Goal: Information Seeking & Learning: Check status

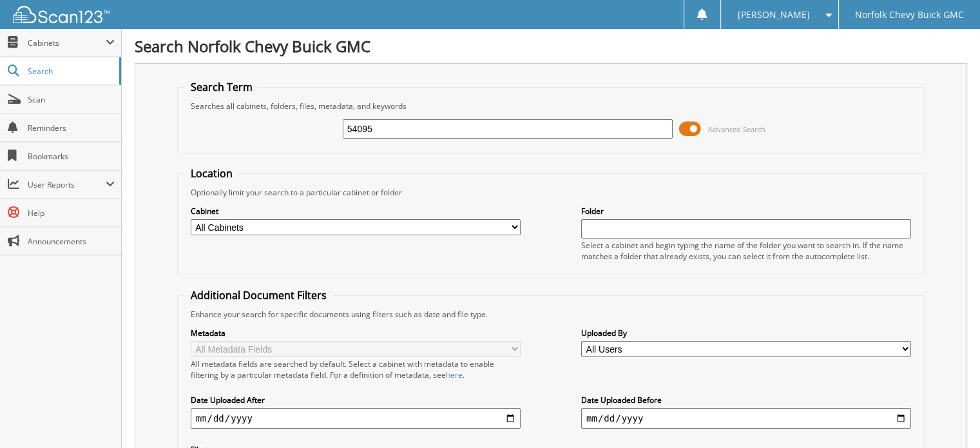
type input "54095"
click at [415, 408] on input "date" at bounding box center [356, 418] width 330 height 21
type input "[DATE]"
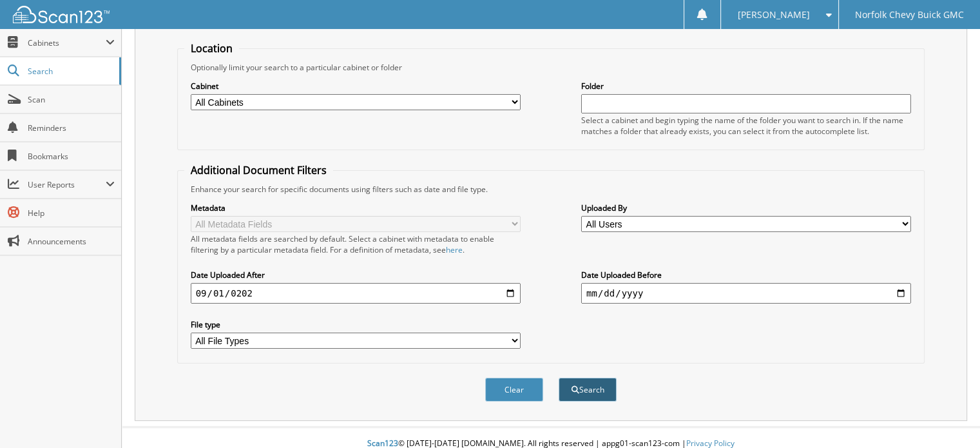
click at [586, 381] on button "Search" at bounding box center [588, 390] width 58 height 24
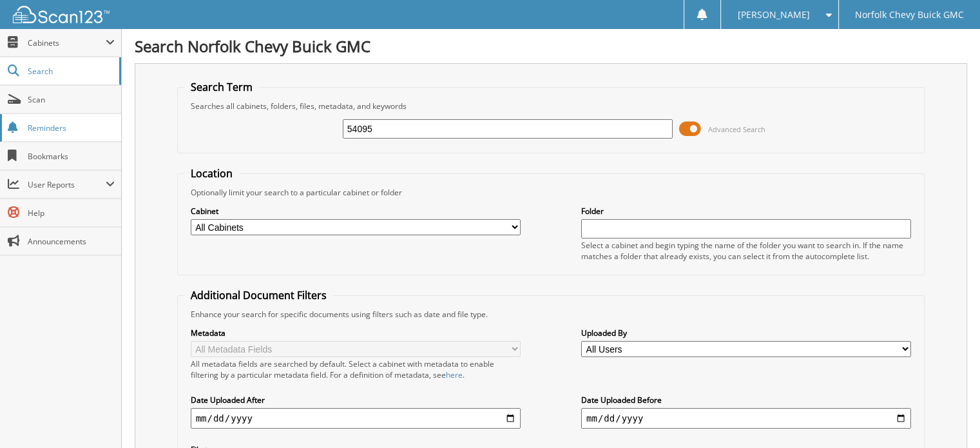
drag, startPoint x: 413, startPoint y: 128, endPoint x: 96, endPoint y: 133, distance: 316.5
click at [127, 148] on div "Search Norfolk Chevy Buick GMC Search Term Searches all cabinets, folders, file…" at bounding box center [551, 399] width 859 height 799
type input "54197"
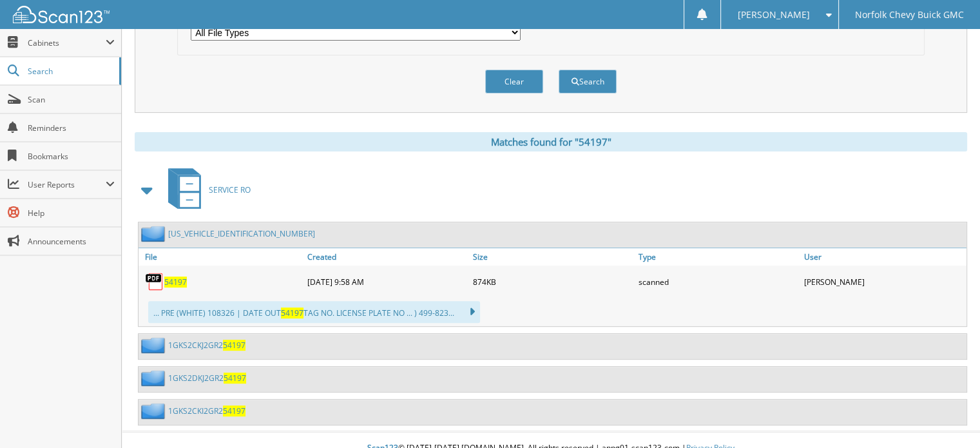
scroll to position [46, 0]
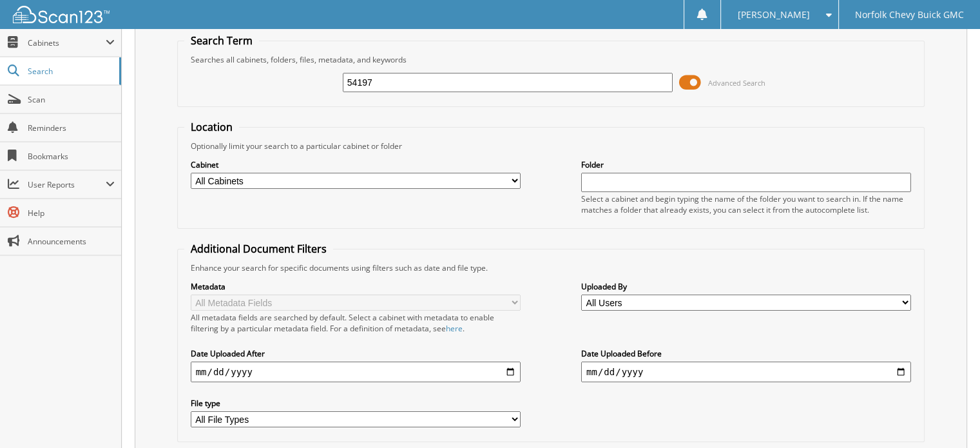
drag, startPoint x: 402, startPoint y: 69, endPoint x: 243, endPoint y: 82, distance: 159.7
click at [243, 82] on div "54197 Advanced Search" at bounding box center [551, 82] width 734 height 35
drag, startPoint x: 400, startPoint y: 76, endPoint x: 204, endPoint y: 79, distance: 196.0
click at [262, 79] on div "54197 Advanced Search" at bounding box center [551, 82] width 734 height 35
type input "54087"
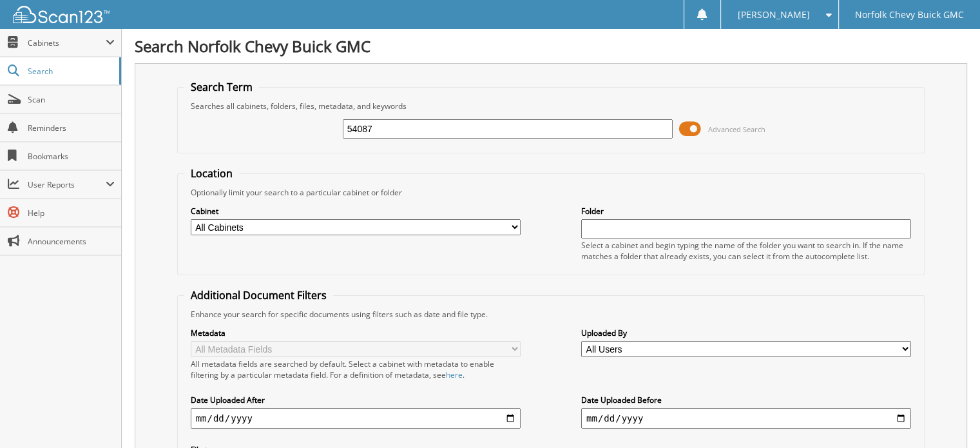
drag, startPoint x: 400, startPoint y: 137, endPoint x: 238, endPoint y: 91, distance: 168.1
click at [245, 99] on fieldset "Search Term Searches all cabinets, folders, files, metadata, and keywords 54087…" at bounding box center [551, 116] width 748 height 73
type input "54361"
drag, startPoint x: 439, startPoint y: 131, endPoint x: 93, endPoint y: 96, distance: 347.3
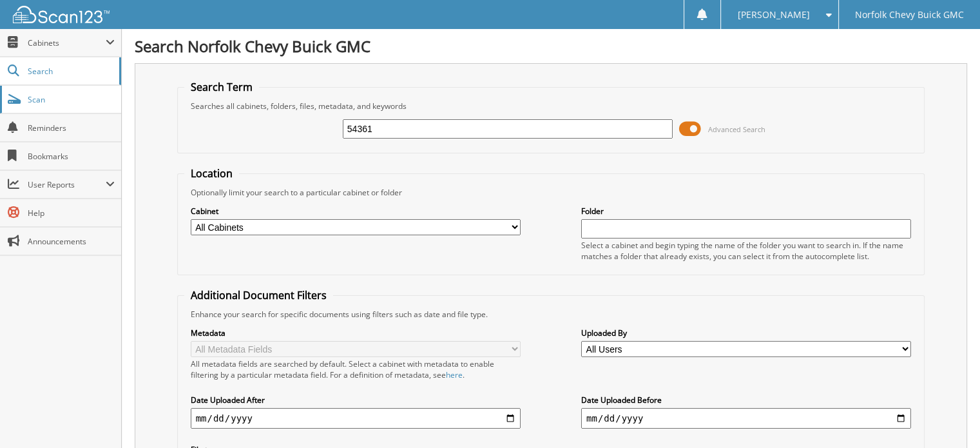
click at [93, 96] on body "NIKKI S. Settings Logout Norfolk Chevy Buick GMC Close Cabinets My Company Emai…" at bounding box center [490, 412] width 980 height 824
type input "53962"
drag, startPoint x: 388, startPoint y: 130, endPoint x: 144, endPoint y: 72, distance: 251.1
click at [183, 93] on fieldset "Search Term Searches all cabinets, folders, files, metadata, and keywords 53962…" at bounding box center [551, 116] width 748 height 73
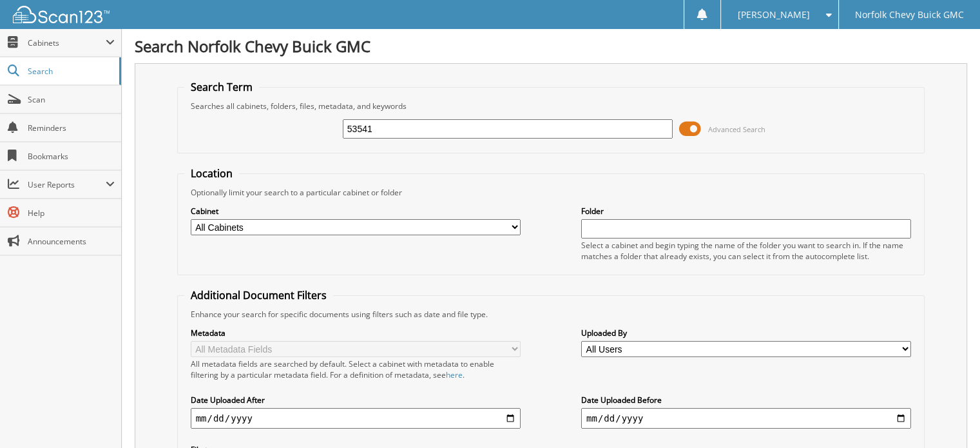
type input "53541"
drag, startPoint x: 434, startPoint y: 125, endPoint x: 213, endPoint y: 129, distance: 221.1
click at [214, 130] on div "53541 Advanced Search" at bounding box center [551, 129] width 734 height 35
type input "54049"
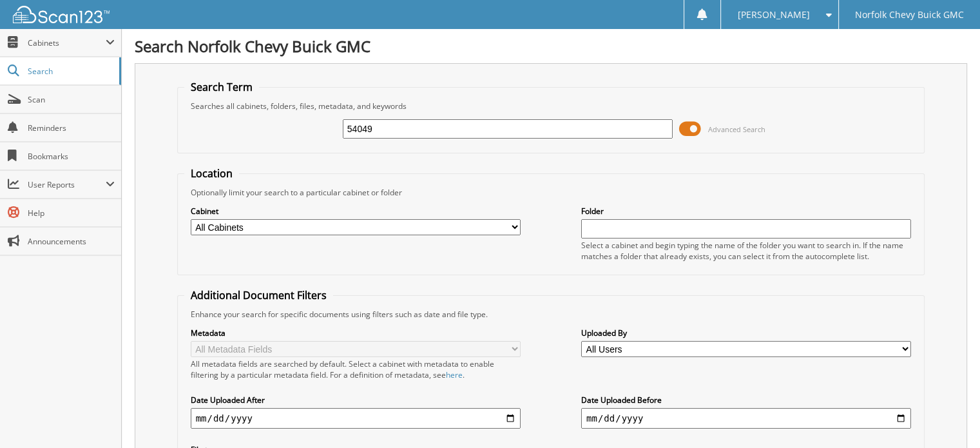
drag, startPoint x: 405, startPoint y: 128, endPoint x: 113, endPoint y: 79, distance: 295.4
click at [121, 83] on body "NIKKI S. Settings Logout Norfolk Chevy Buick GMC Close Cabinets My Company Emai…" at bounding box center [490, 455] width 980 height 910
type input "53782"
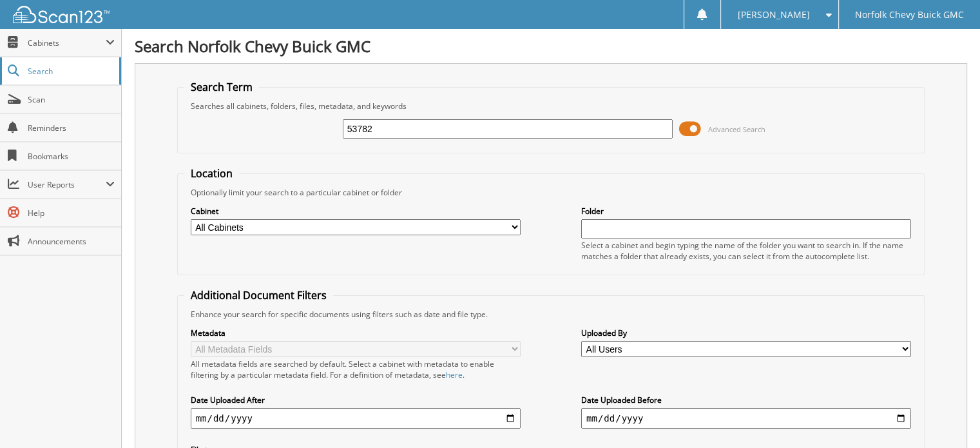
drag, startPoint x: 392, startPoint y: 128, endPoint x: 106, endPoint y: 66, distance: 292.9
click at [131, 78] on div "Search Norfolk Chevy Buick GMC Search Term Searches all cabinets, folders, file…" at bounding box center [551, 416] width 859 height 832
type input "54583"
drag, startPoint x: 407, startPoint y: 121, endPoint x: 77, endPoint y: 113, distance: 330.1
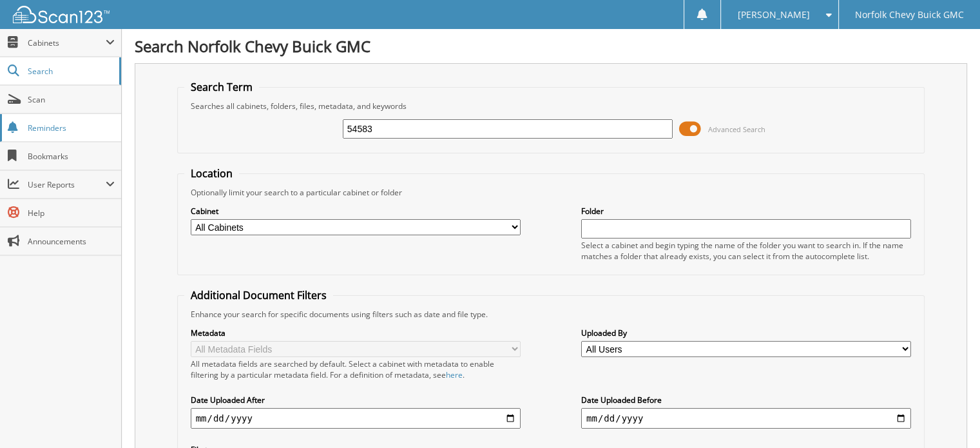
click at [95, 113] on body "NIKKI S. Settings Logout Norfolk Chevy Buick GMC Close Cabinets My Company Emai…" at bounding box center [490, 412] width 980 height 824
type input "54255"
drag, startPoint x: 418, startPoint y: 130, endPoint x: 151, endPoint y: 105, distance: 268.0
click at [181, 118] on fieldset "Search Term Searches all cabinets, folders, files, metadata, and keywords 54255…" at bounding box center [551, 116] width 748 height 73
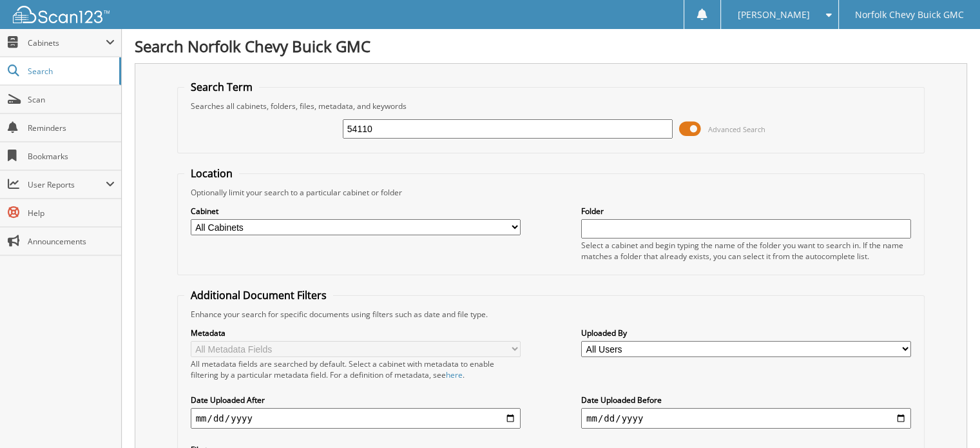
type input "54110"
drag, startPoint x: 434, startPoint y: 133, endPoint x: 98, endPoint y: 76, distance: 340.7
type input "54564"
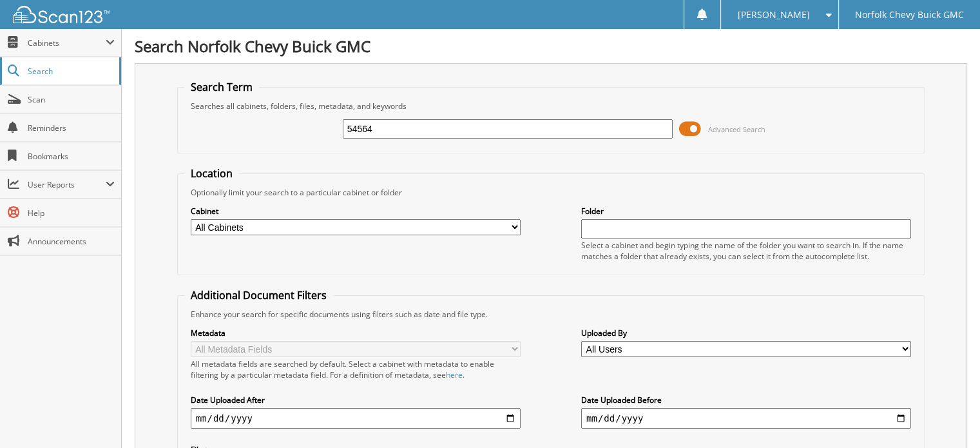
drag, startPoint x: 402, startPoint y: 132, endPoint x: 291, endPoint y: 117, distance: 111.9
click at [298, 120] on div "54564 Advanced Search" at bounding box center [551, 129] width 734 height 35
type input "54210"
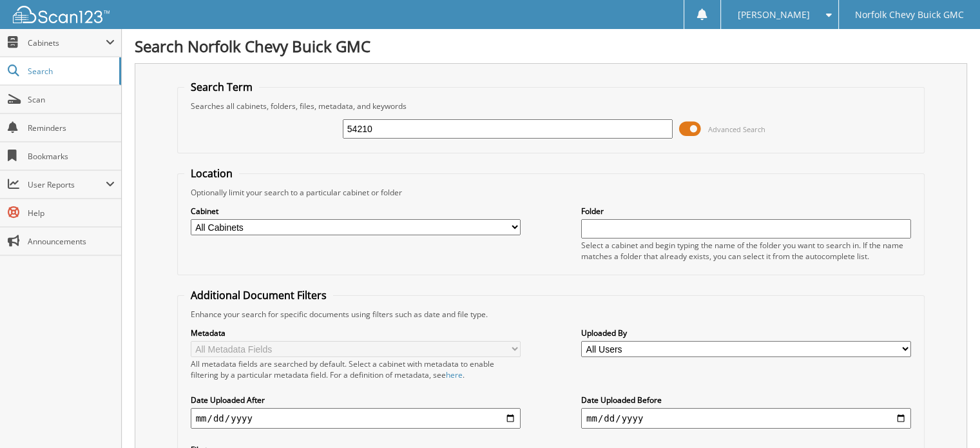
drag, startPoint x: 370, startPoint y: 120, endPoint x: 315, endPoint y: 106, distance: 57.1
click at [315, 106] on fieldset "Search Term Searches all cabinets, folders, files, metadata, and keywords 54210…" at bounding box center [551, 116] width 748 height 73
type input "54173"
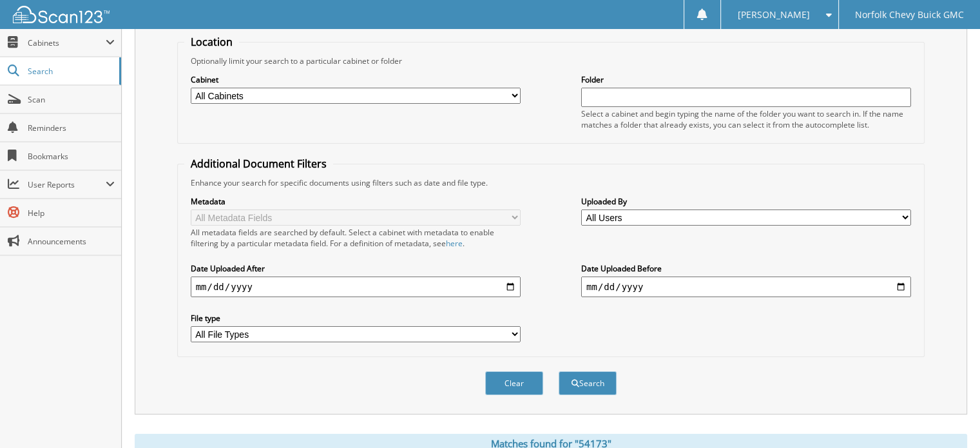
scroll to position [387, 0]
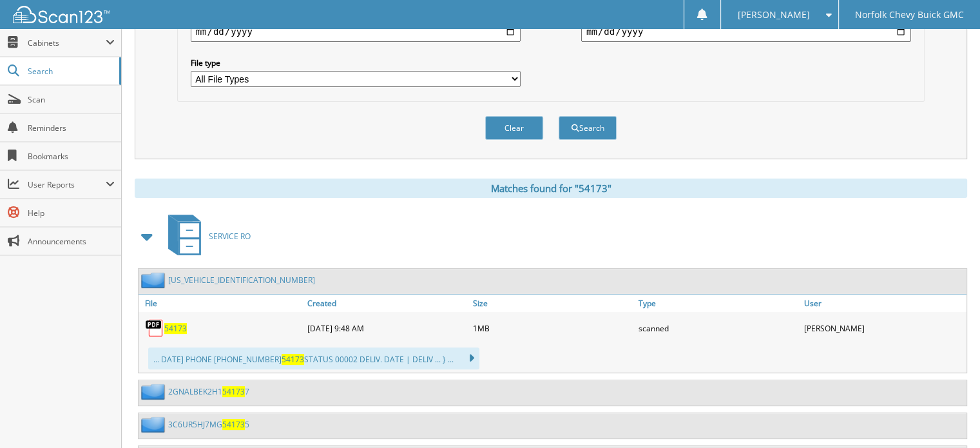
click at [351, 159] on div "Search Term Searches all cabinets, folders, files, metadata, and keywords 54173…" at bounding box center [551, 73] width 833 height 795
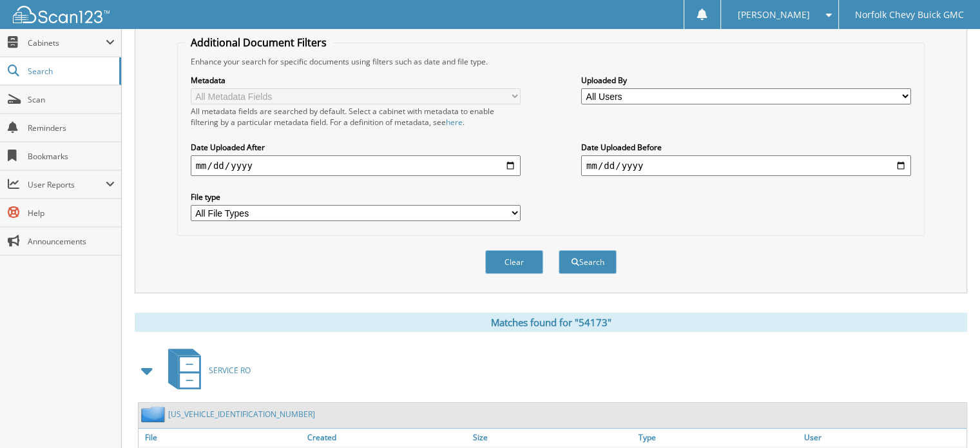
scroll to position [0, 0]
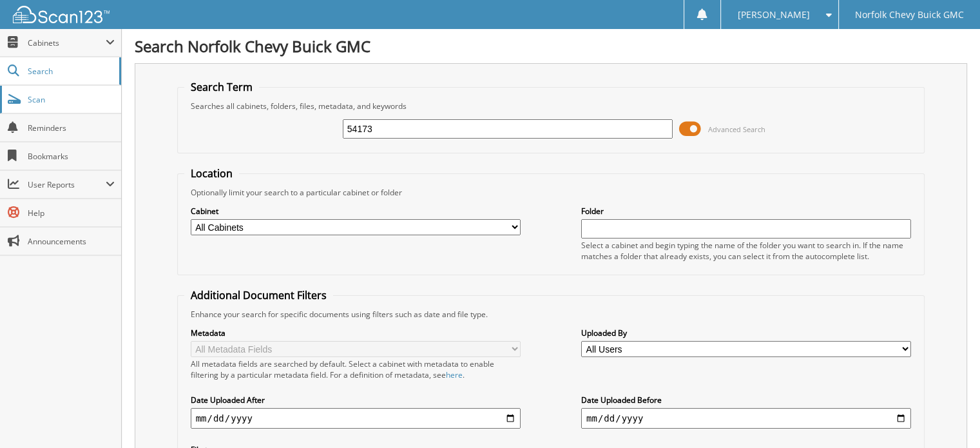
click at [36, 98] on span "Scan" at bounding box center [71, 99] width 87 height 11
